Goal: Task Accomplishment & Management: Complete application form

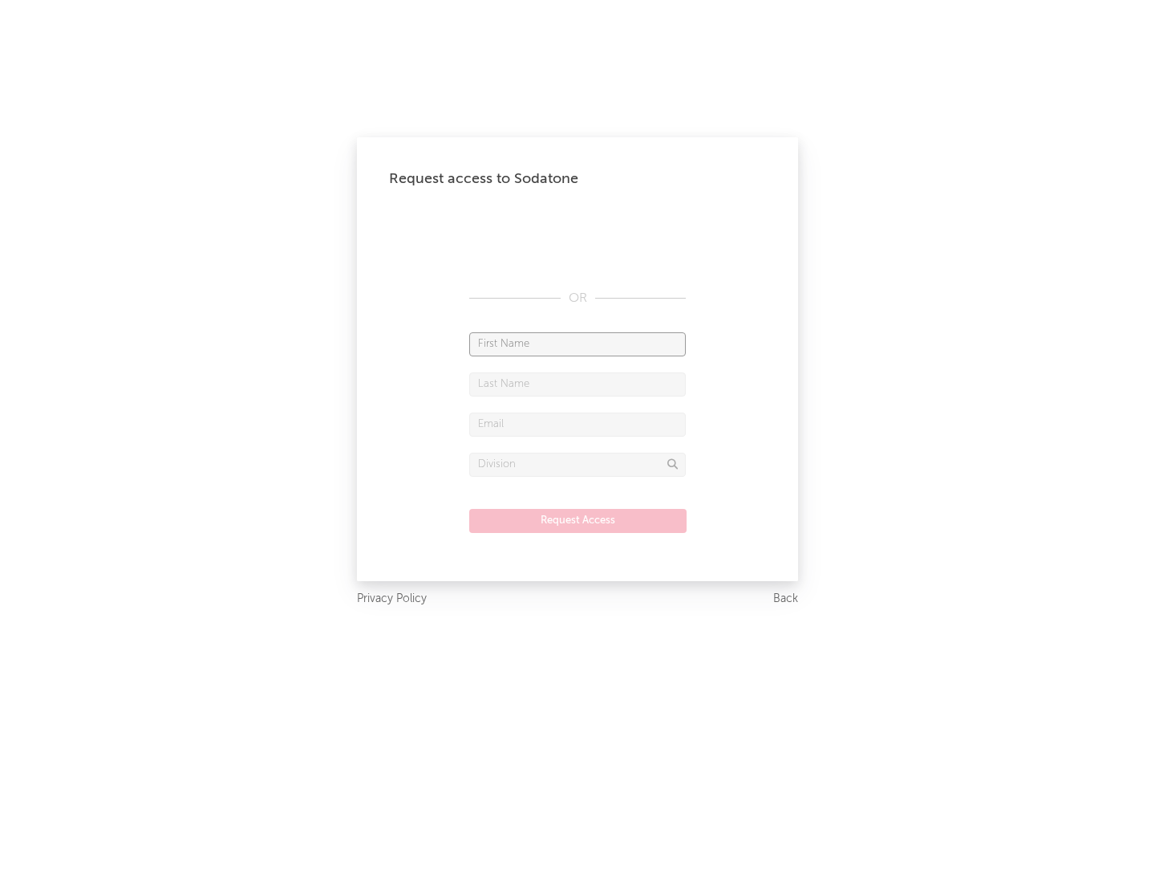
click at [578, 343] on input "text" at bounding box center [577, 344] width 217 height 24
type input "[PERSON_NAME]"
click at [578, 383] on input "text" at bounding box center [577, 384] width 217 height 24
type input "[PERSON_NAME]"
click at [578, 424] on input "text" at bounding box center [577, 424] width 217 height 24
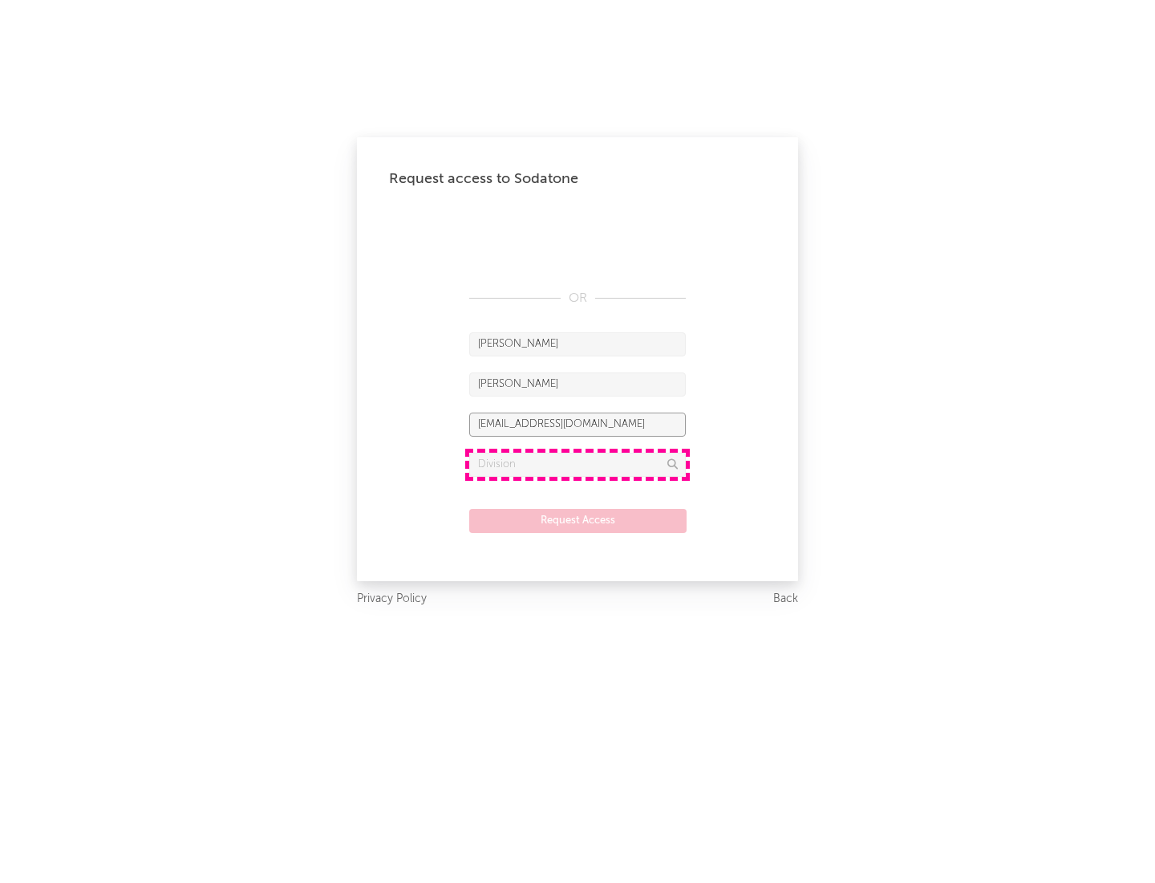
type input "[EMAIL_ADDRESS][DOMAIN_NAME]"
click at [578, 464] on input "text" at bounding box center [577, 464] width 217 height 24
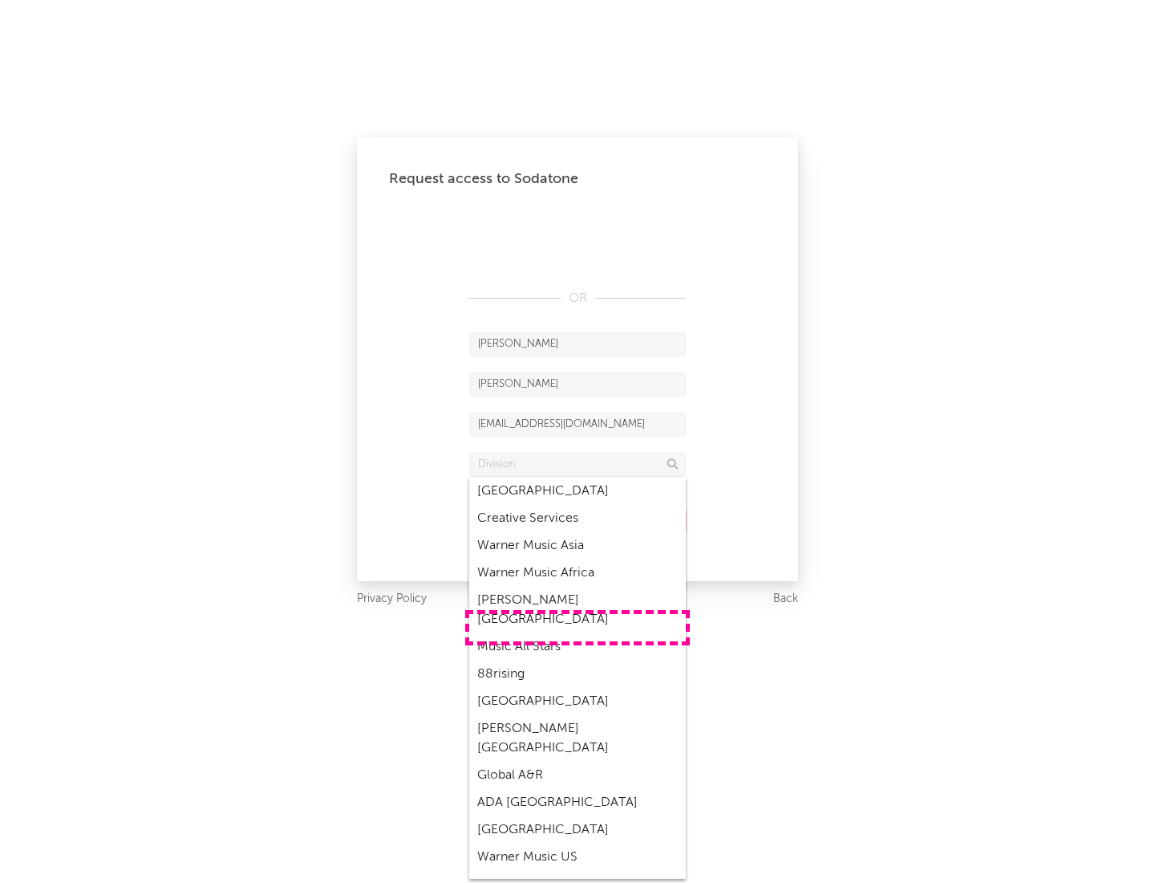
click at [578, 633] on div "Music All Stars" at bounding box center [577, 646] width 217 height 27
type input "Music All Stars"
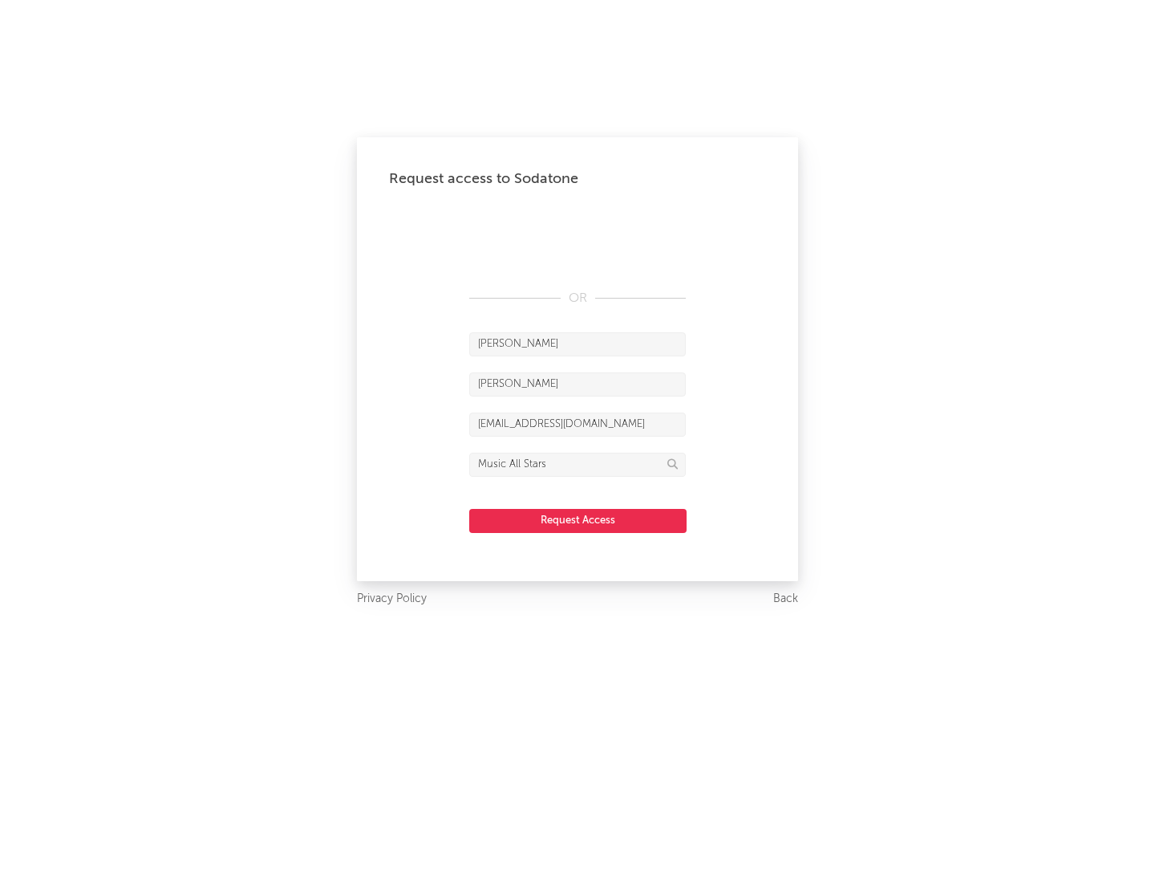
click at [578, 520] on button "Request Access" at bounding box center [577, 521] width 217 height 24
